Goal: Information Seeking & Learning: Learn about a topic

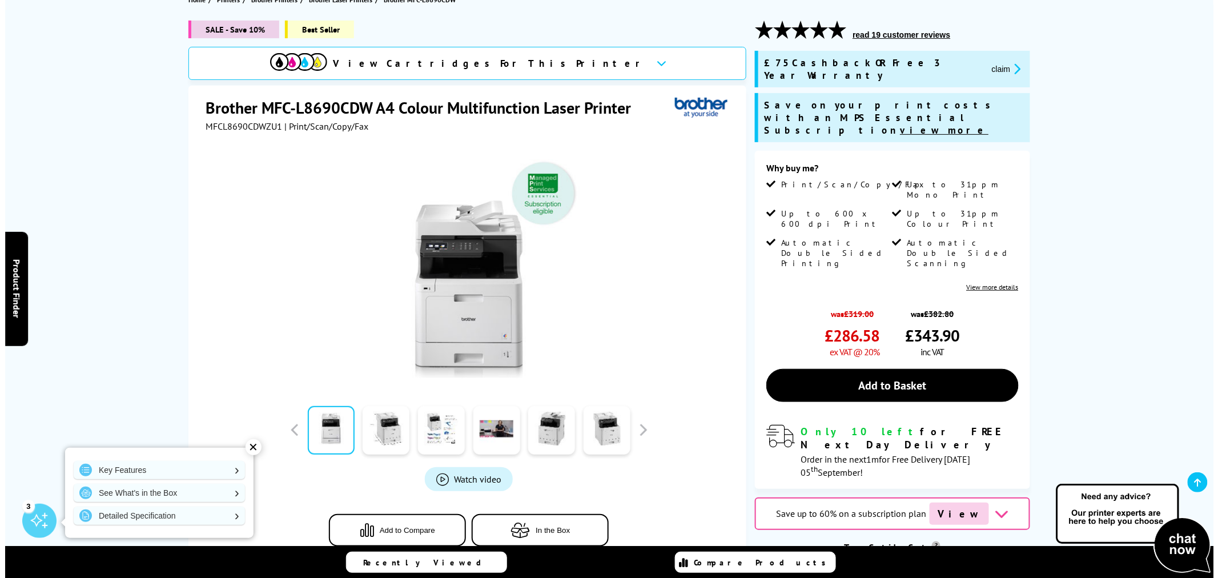
scroll to position [127, 0]
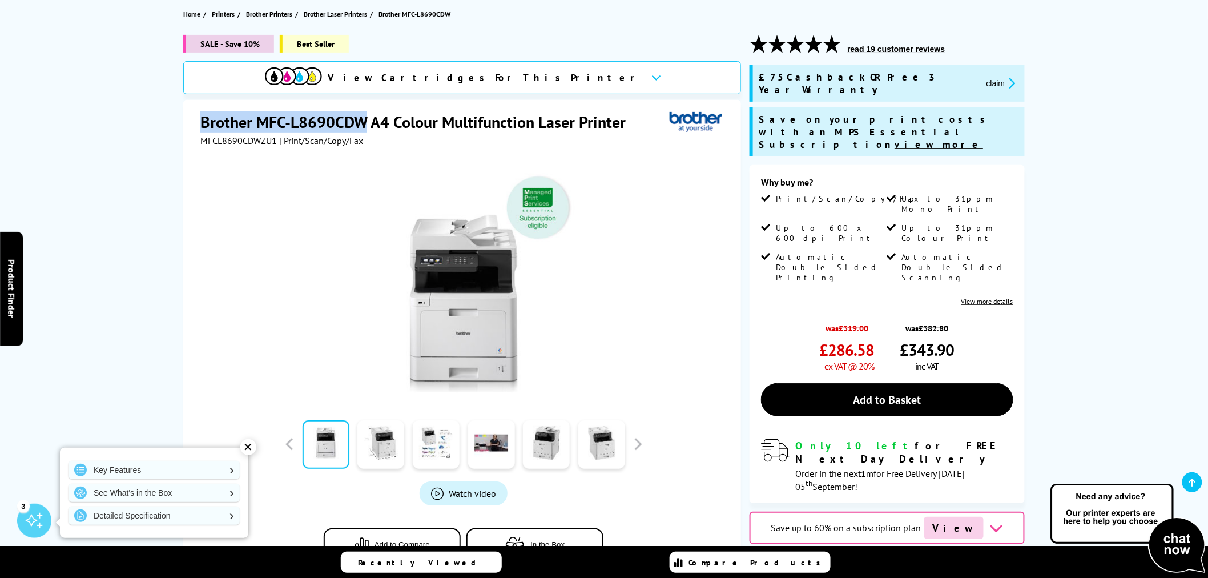
drag, startPoint x: 192, startPoint y: 124, endPoint x: 364, endPoint y: 126, distance: 171.9
click at [364, 126] on div "Brother MFC-L8690CDW A4 Colour Multifunction Laser Printer MFCL8690CDWZU1 | Pri…" at bounding box center [462, 346] width 558 height 492
copy h1 "Brother MFC-L8690CDW"
